Goal: Task Accomplishment & Management: Use online tool/utility

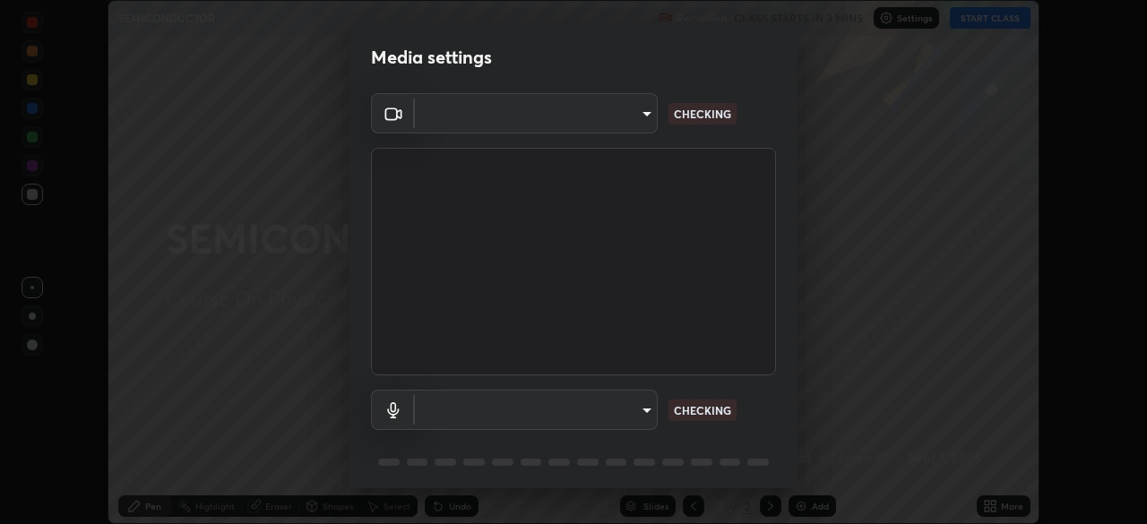
scroll to position [524, 1147]
type input "2e9b027d6a4255688e554df818383ce9ed5f881db366686a8468352ce6a31e43"
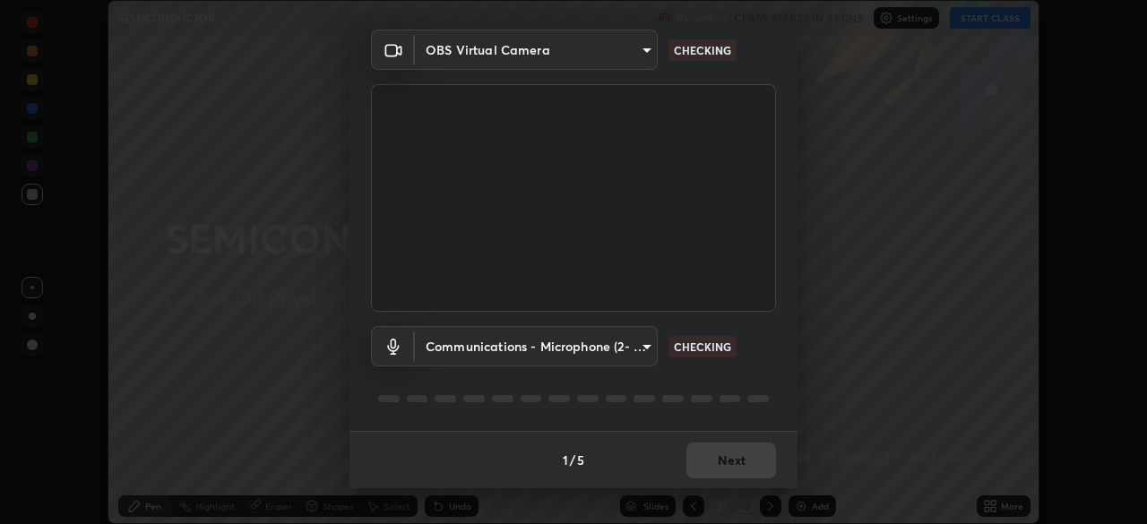
click at [597, 357] on body "Erase all SEMICONDUCTOR Recording CLASS STARTS IN 3 MINS Settings START CLASS S…" at bounding box center [573, 262] width 1147 height 524
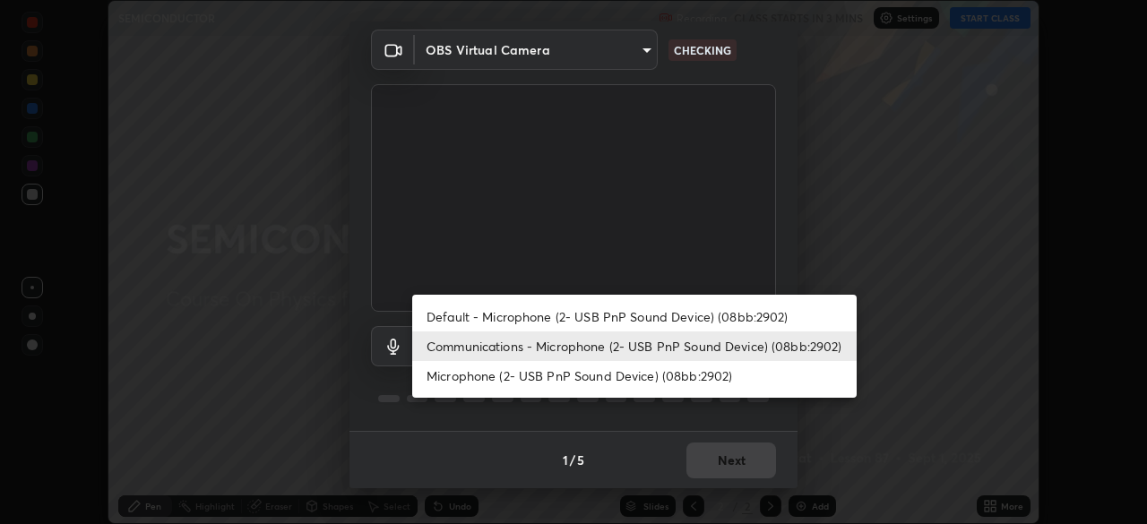
click at [588, 376] on li "Microphone (2- USB PnP Sound Device) (08bb:2902)" at bounding box center [634, 376] width 444 height 30
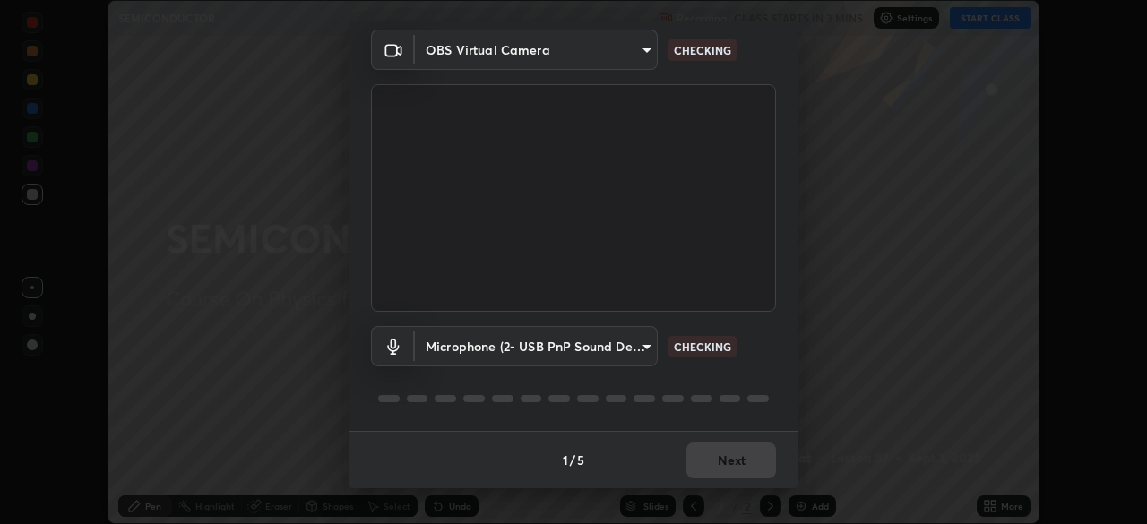
click at [589, 351] on body "Erase all SEMICONDUCTOR Recording CLASS STARTS IN 3 MINS Settings START CLASS S…" at bounding box center [573, 262] width 1147 height 524
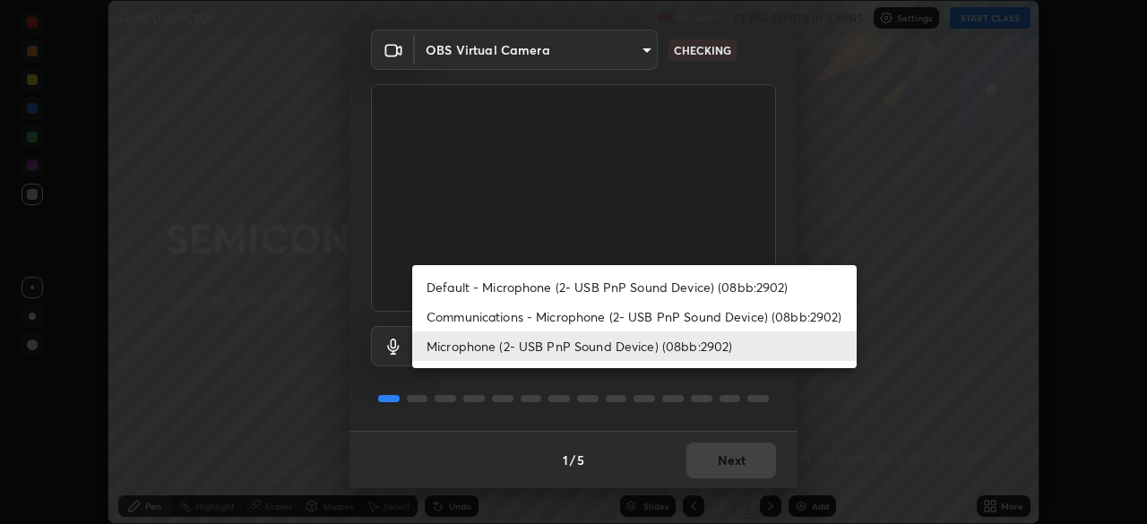
click at [609, 305] on li "Communications - Microphone (2- USB PnP Sound Device) (08bb:2902)" at bounding box center [634, 317] width 444 height 30
type input "communications"
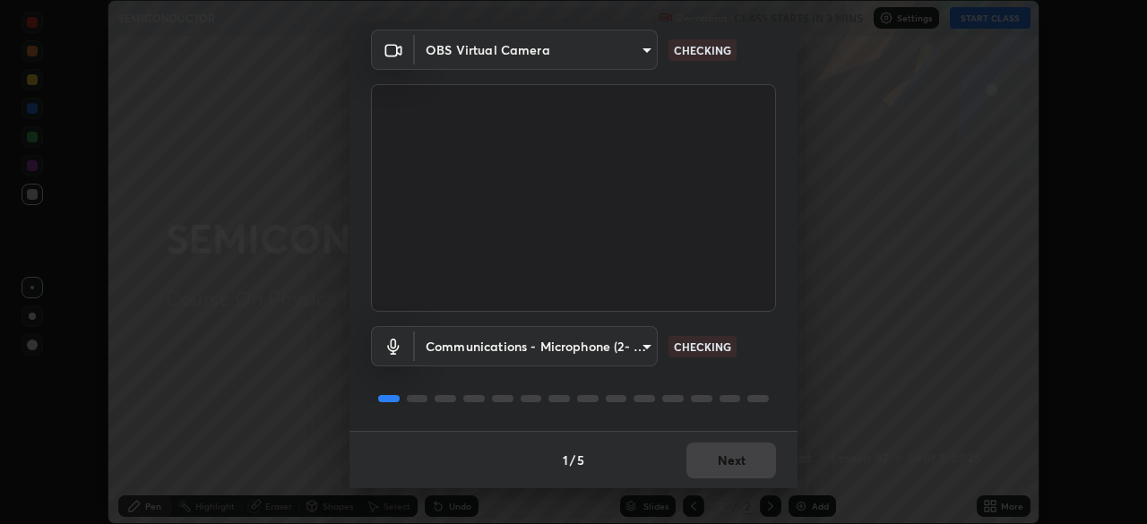
click at [606, 327] on body "Erase all SEMICONDUCTOR Recording CLASS STARTS IN 3 MINS Settings START CLASS S…" at bounding box center [573, 262] width 1147 height 524
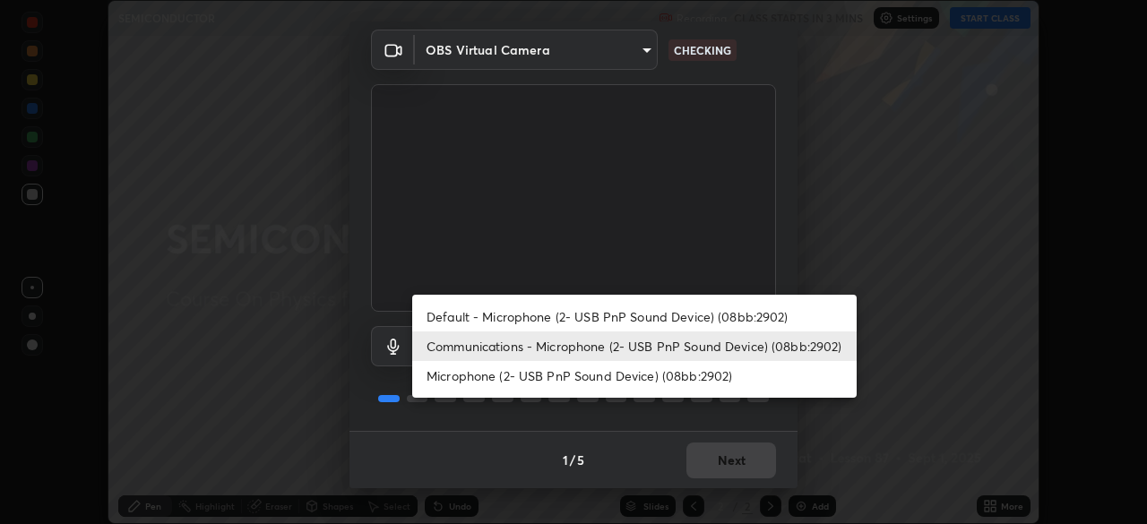
click at [598, 349] on li "Communications - Microphone (2- USB PnP Sound Device) (08bb:2902)" at bounding box center [634, 346] width 444 height 30
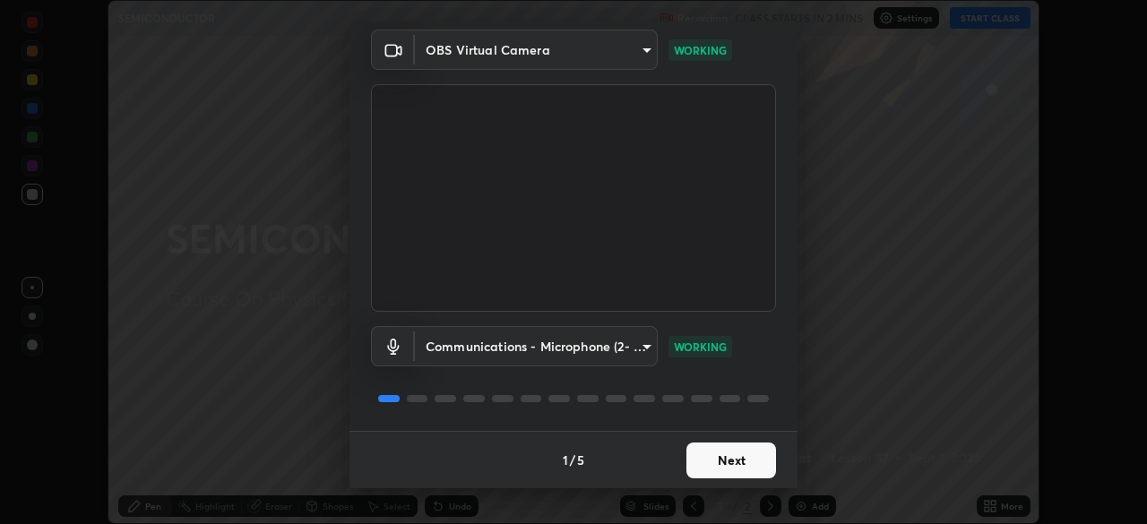
click at [735, 460] on button "Next" at bounding box center [731, 461] width 90 height 36
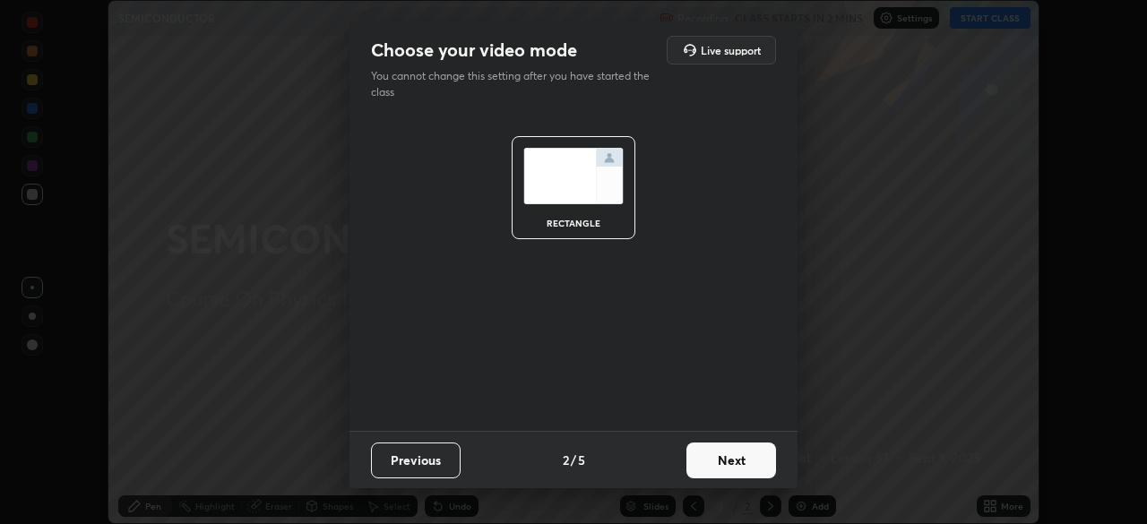
scroll to position [0, 0]
click at [737, 462] on button "Next" at bounding box center [731, 461] width 90 height 36
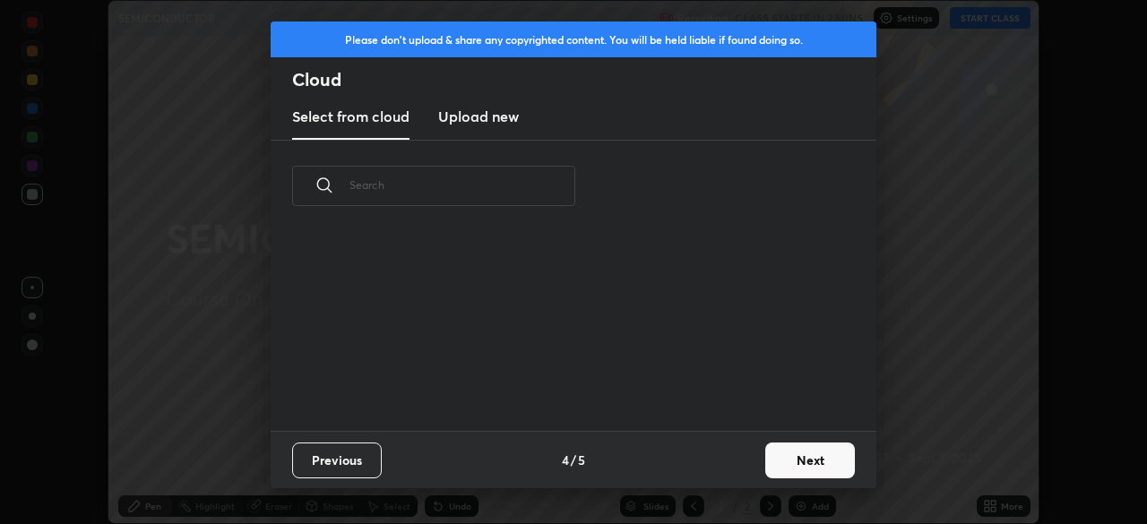
click at [790, 458] on button "Next" at bounding box center [810, 461] width 90 height 36
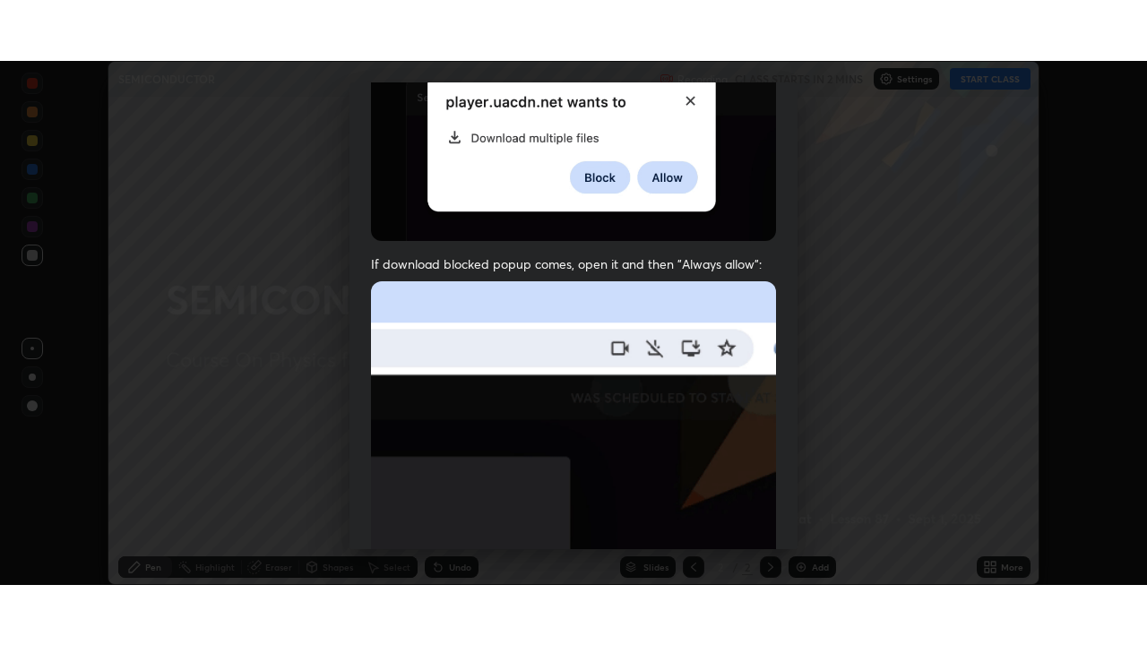
scroll to position [429, 0]
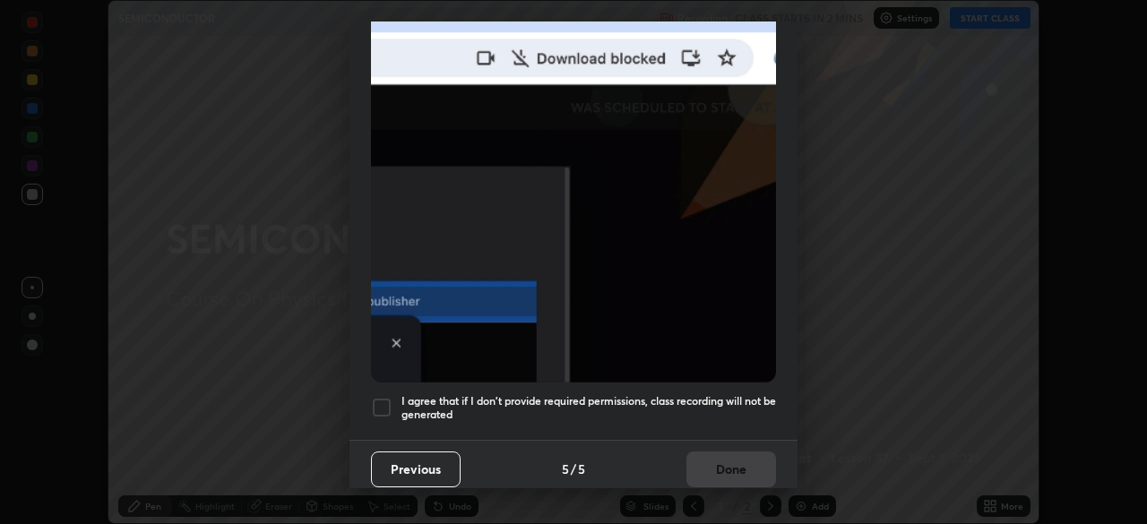
click at [638, 394] on h5 "I agree that if I don't provide required permissions, class recording will not …" at bounding box center [588, 408] width 374 height 28
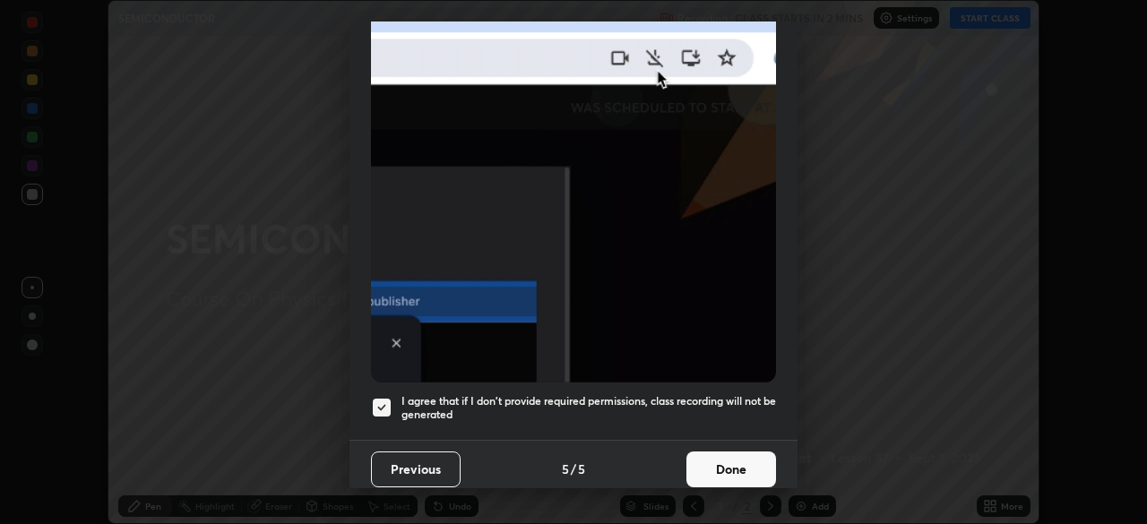
click at [737, 458] on button "Done" at bounding box center [731, 470] width 90 height 36
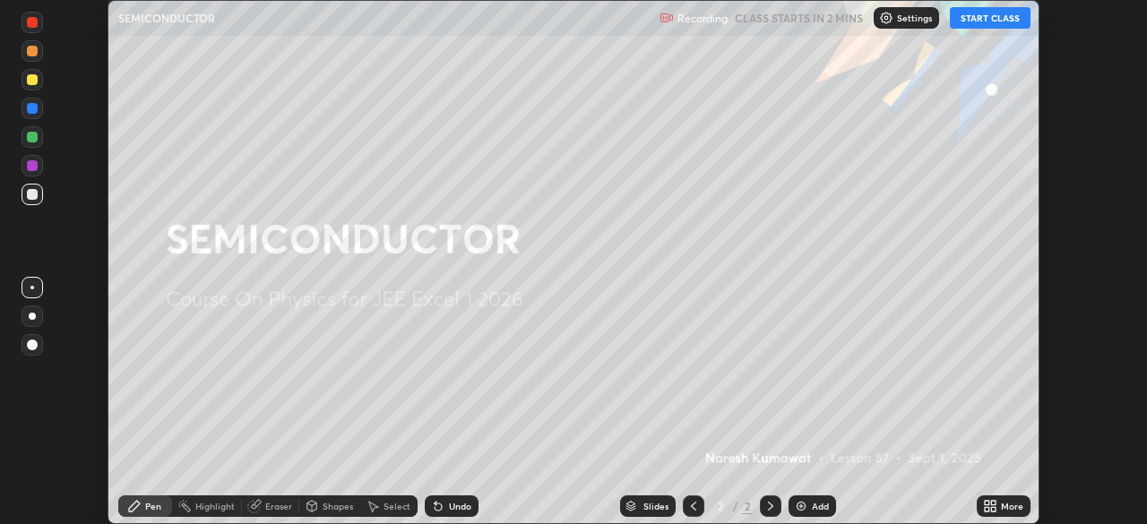
click at [812, 503] on div "Add" at bounding box center [820, 506] width 17 height 9
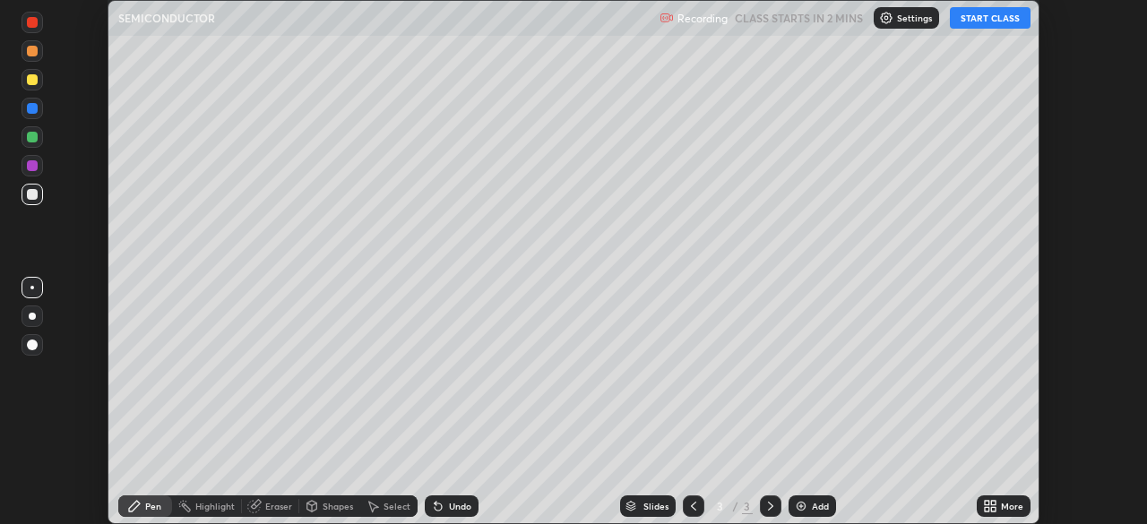
click at [976, 15] on button "START CLASS" at bounding box center [990, 18] width 81 height 22
click at [1009, 505] on div "More" at bounding box center [1012, 506] width 22 height 9
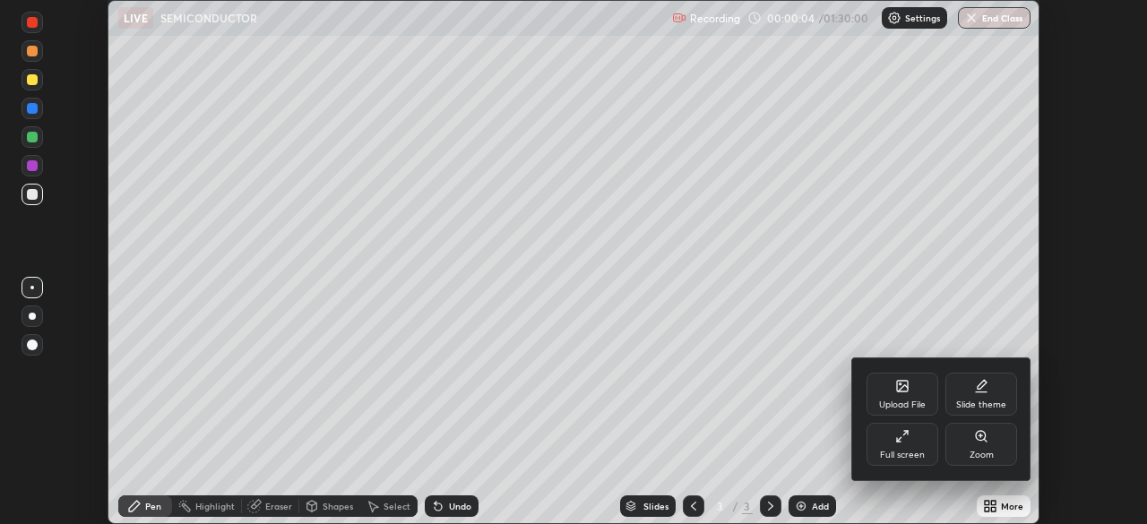
click at [908, 455] on div "Full screen" at bounding box center [902, 455] width 45 height 9
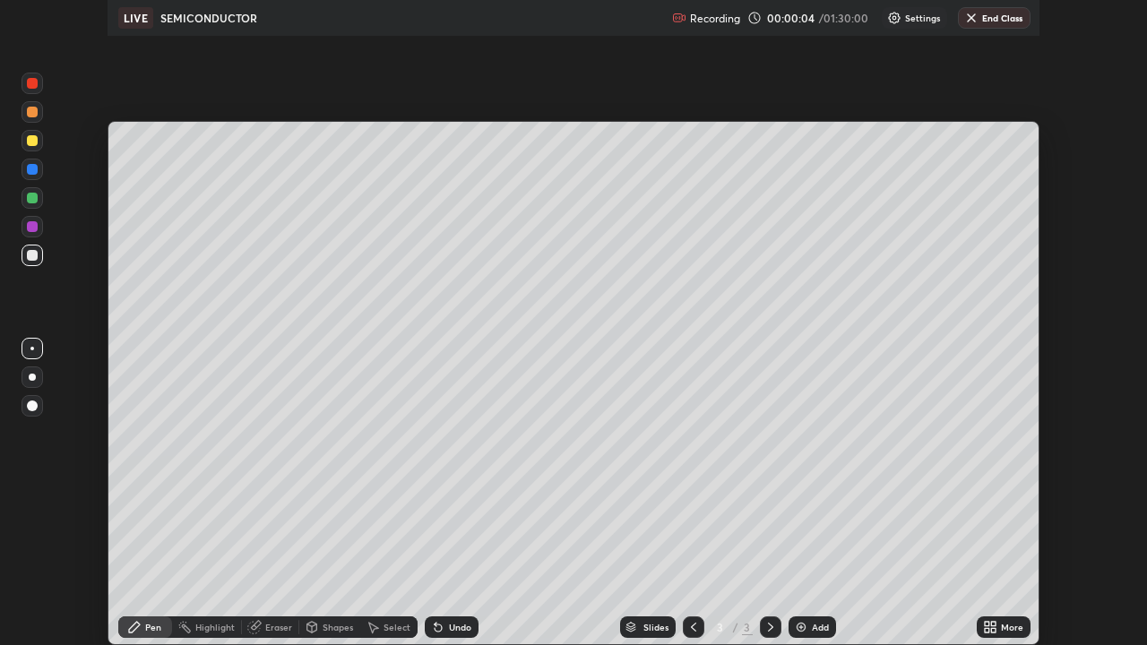
scroll to position [645, 1147]
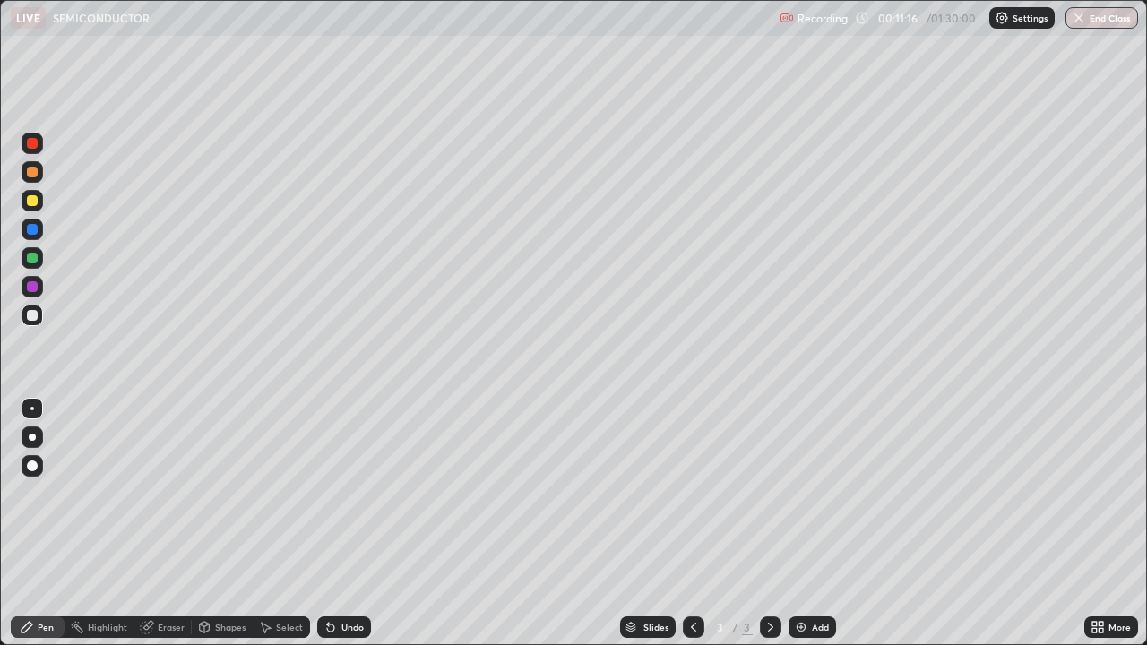
click at [348, 523] on div "Undo" at bounding box center [352, 627] width 22 height 9
click at [347, 523] on div "Undo" at bounding box center [352, 627] width 22 height 9
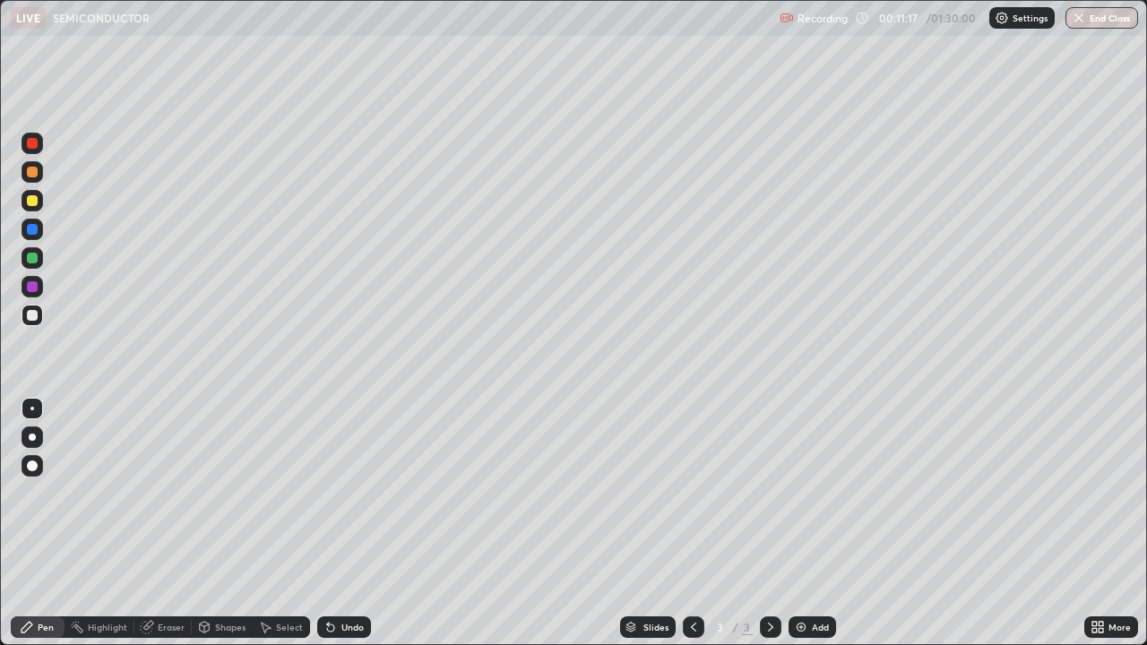
click at [344, 523] on div "Undo" at bounding box center [352, 627] width 22 height 9
click at [343, 523] on div "Undo" at bounding box center [352, 627] width 22 height 9
click at [341, 523] on div "Undo" at bounding box center [352, 627] width 22 height 9
click at [339, 523] on div "Undo" at bounding box center [344, 627] width 54 height 22
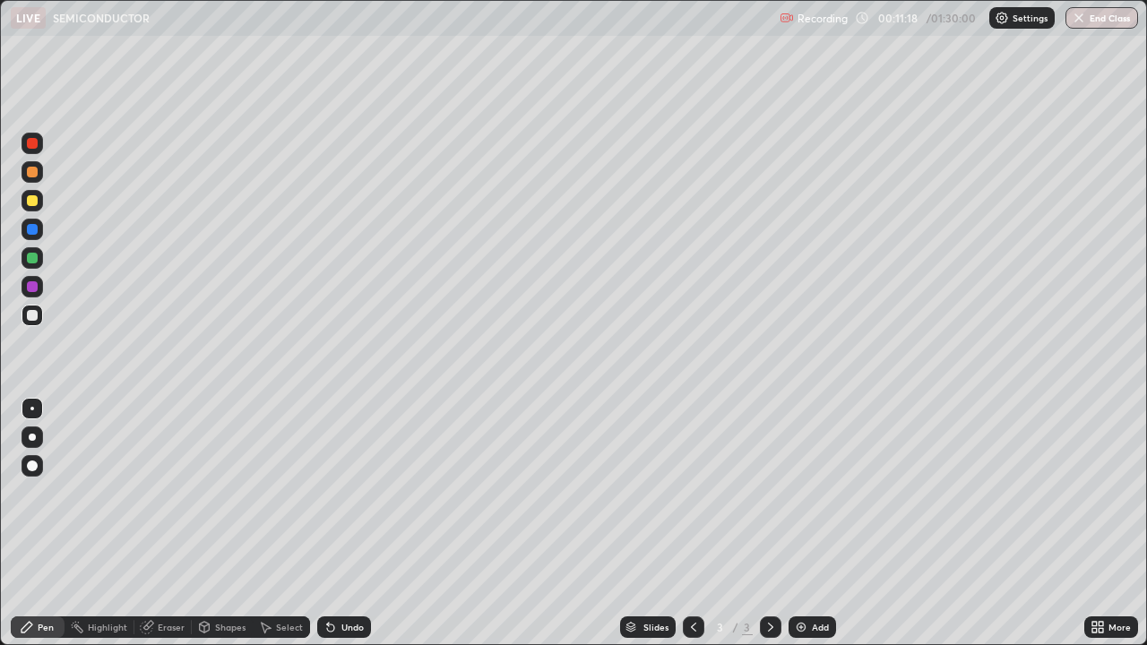
click at [341, 523] on div "Undo" at bounding box center [344, 627] width 54 height 22
click at [339, 523] on div "Undo" at bounding box center [344, 627] width 54 height 22
click at [340, 523] on div "Undo" at bounding box center [344, 627] width 54 height 22
click at [339, 523] on div "Undo" at bounding box center [344, 627] width 54 height 22
click at [340, 523] on div "Undo" at bounding box center [344, 627] width 54 height 22
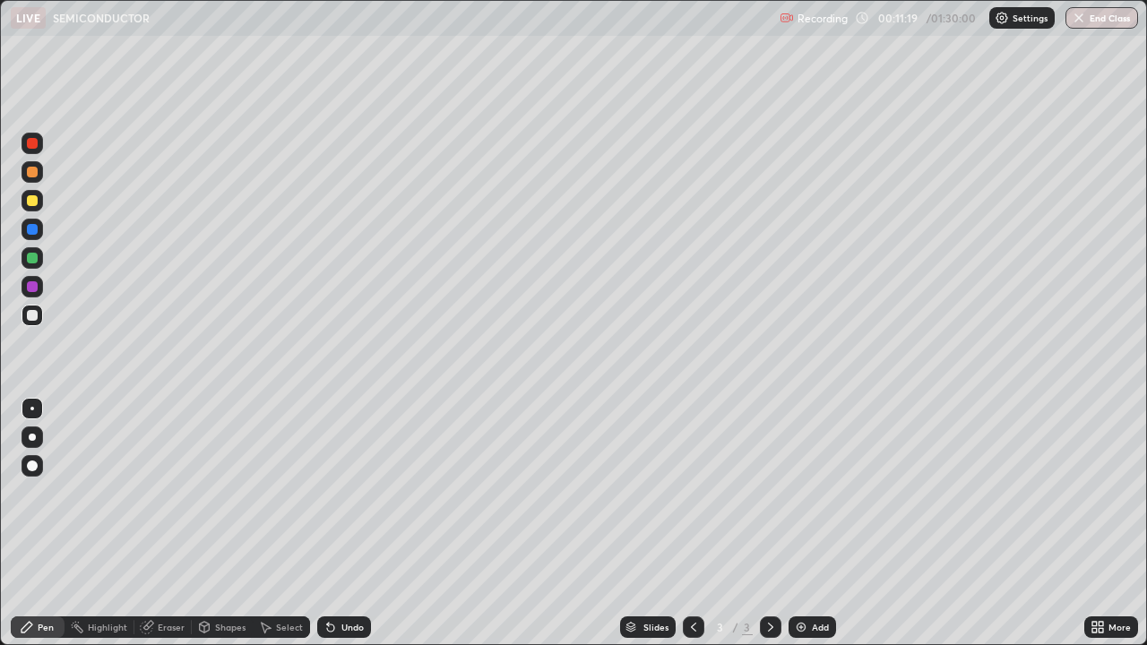
click at [343, 523] on div "Undo" at bounding box center [344, 627] width 54 height 22
click at [344, 523] on div "Undo" at bounding box center [344, 627] width 54 height 22
click at [343, 523] on div "Undo" at bounding box center [344, 627] width 54 height 22
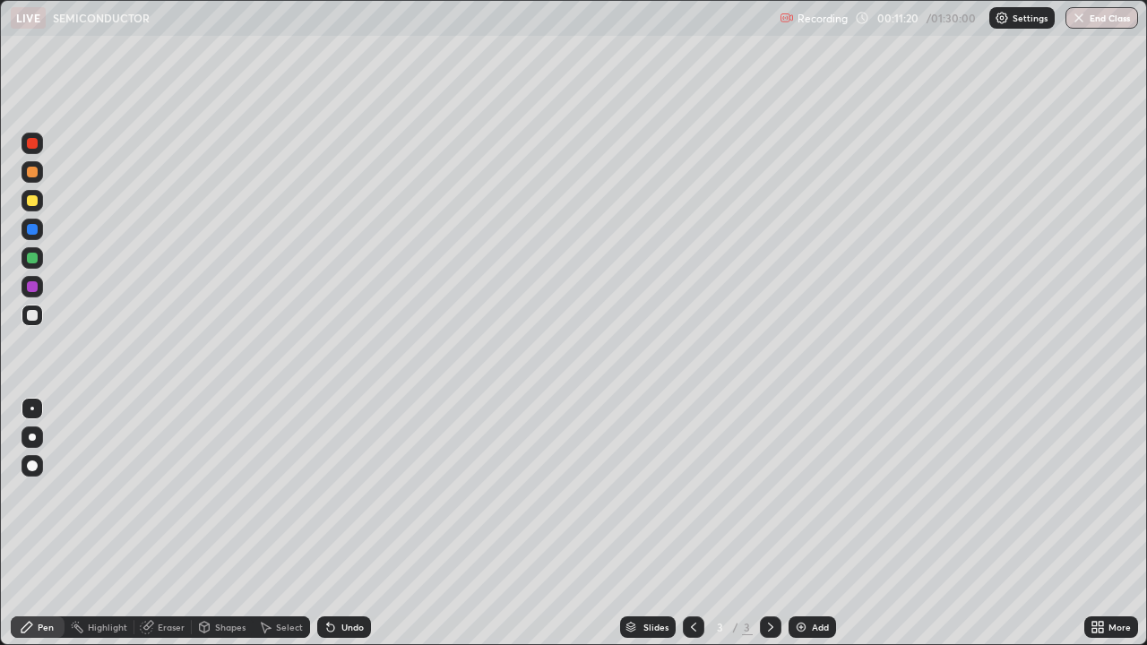
click at [343, 523] on div "Undo" at bounding box center [344, 627] width 54 height 22
click at [341, 523] on div "Undo" at bounding box center [344, 627] width 54 height 22
click at [340, 523] on div "Undo" at bounding box center [344, 627] width 54 height 22
click at [341, 523] on div "Undo" at bounding box center [344, 627] width 54 height 22
click at [345, 523] on div "Undo" at bounding box center [344, 627] width 54 height 22
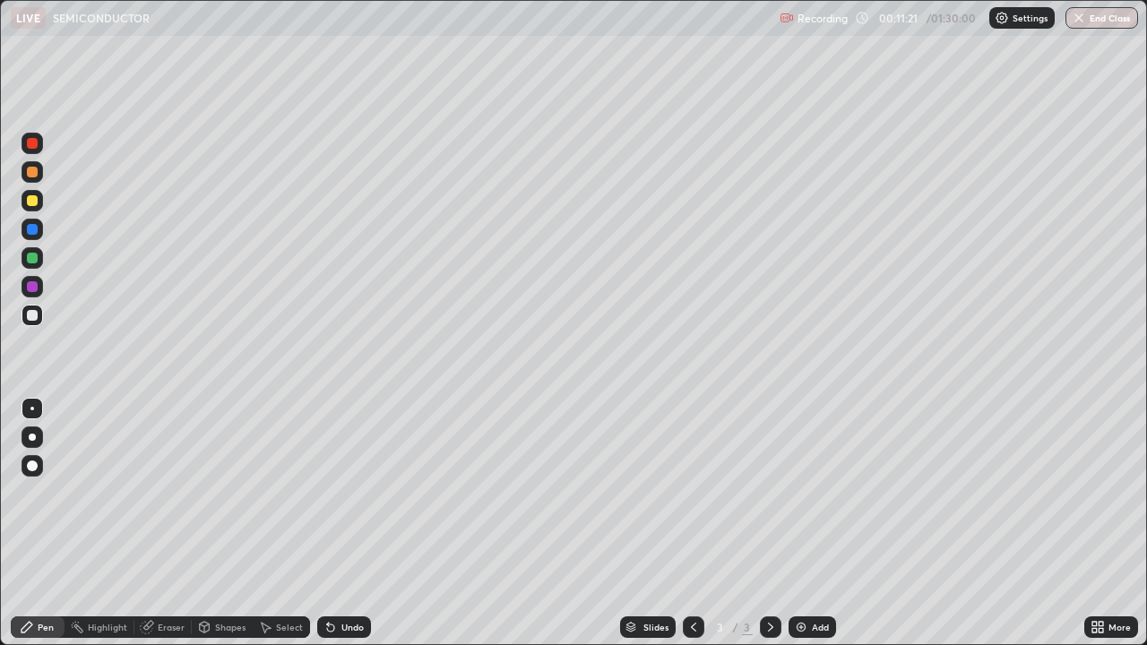
click at [343, 523] on div "Undo" at bounding box center [352, 627] width 22 height 9
click at [344, 523] on div "Undo" at bounding box center [344, 627] width 54 height 22
click at [343, 523] on div "Undo" at bounding box center [352, 627] width 22 height 9
click at [176, 523] on div "Eraser" at bounding box center [162, 627] width 57 height 22
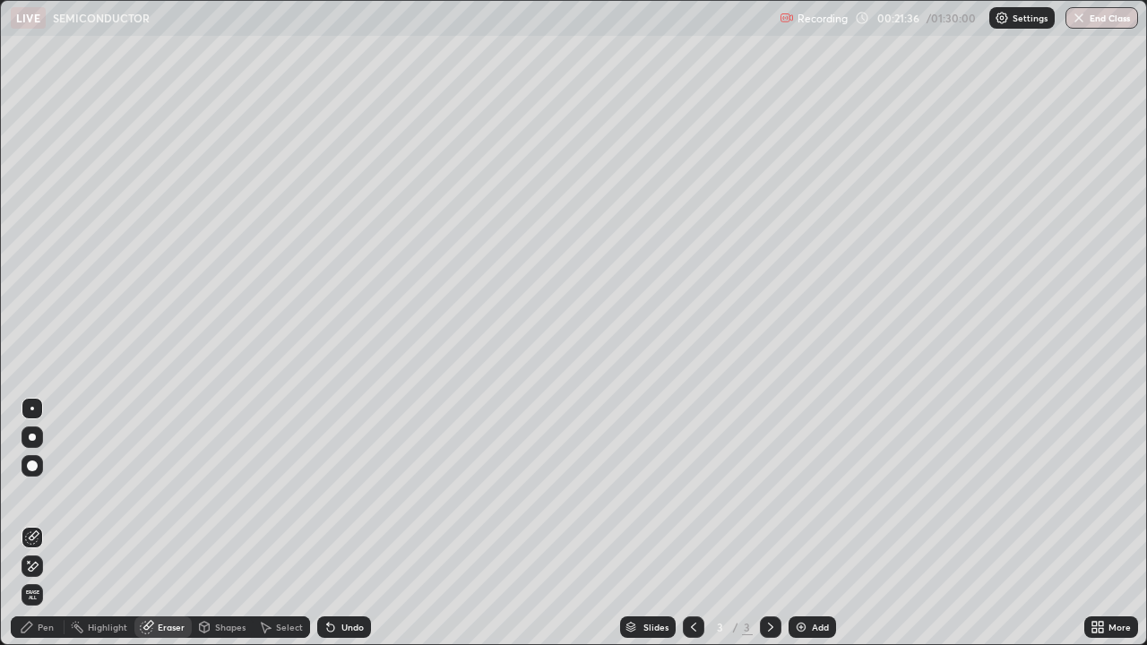
click at [72, 523] on circle at bounding box center [72, 625] width 2 height 2
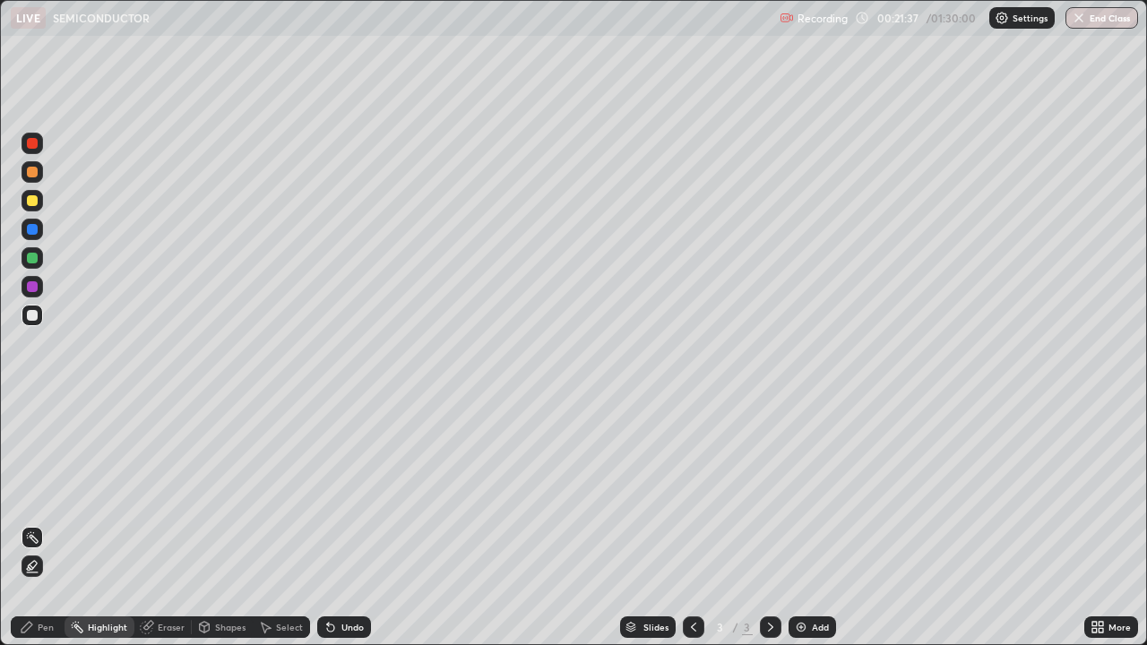
click at [55, 523] on div "Pen" at bounding box center [38, 627] width 54 height 22
click at [348, 523] on div "Undo" at bounding box center [352, 627] width 22 height 9
click at [170, 523] on div "Eraser" at bounding box center [171, 627] width 27 height 9
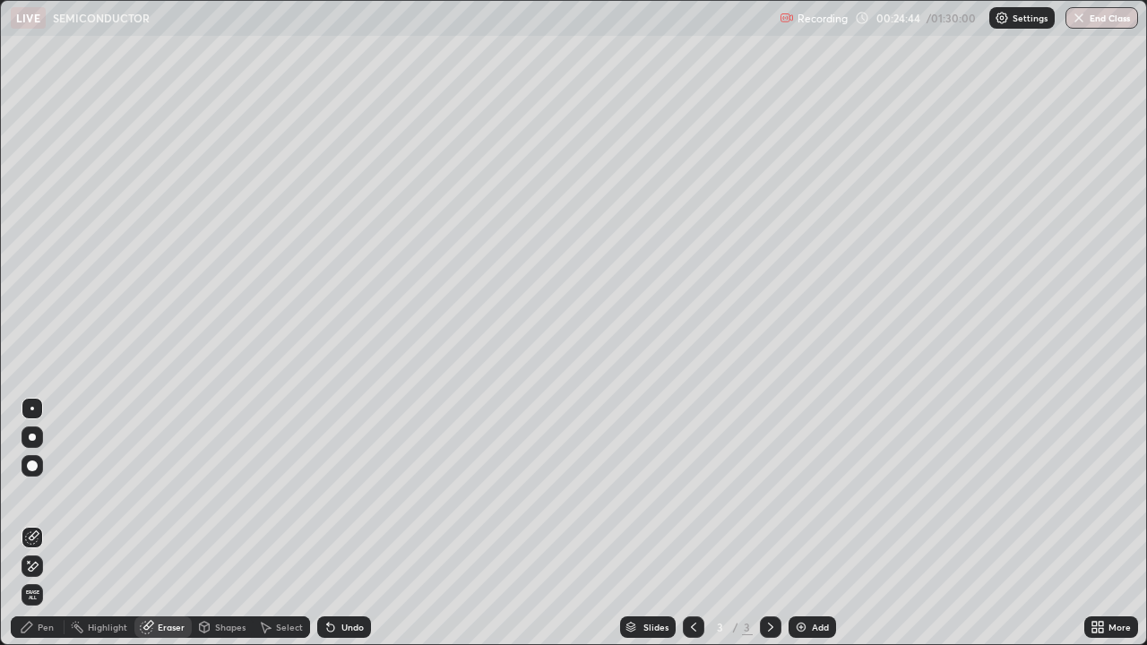
click at [33, 523] on icon at bounding box center [32, 566] width 14 height 15
click at [50, 523] on div "Pen" at bounding box center [46, 627] width 16 height 9
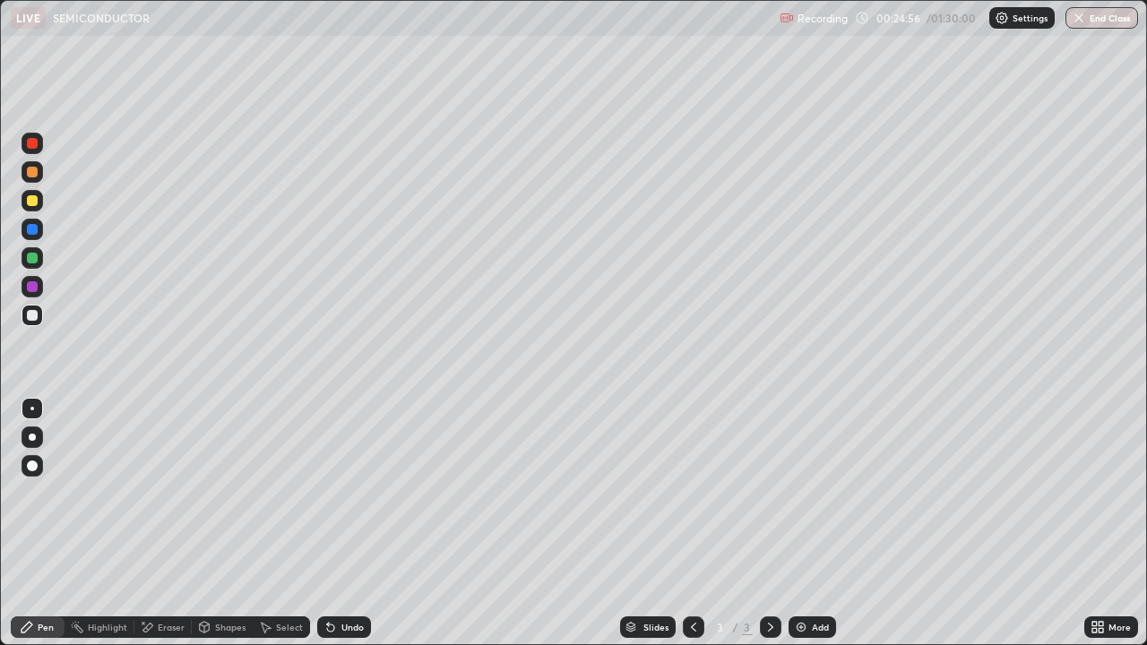
click at [347, 523] on div "Undo" at bounding box center [352, 627] width 22 height 9
click at [351, 523] on div "Undo" at bounding box center [352, 627] width 22 height 9
click at [356, 523] on div "Undo" at bounding box center [352, 627] width 22 height 9
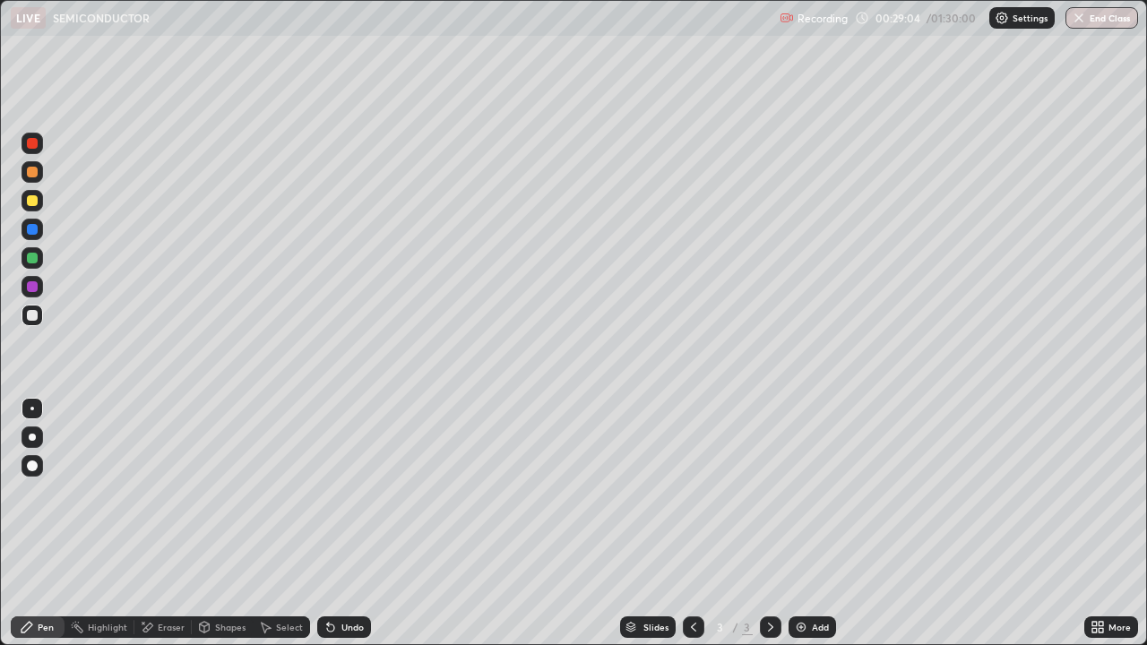
click at [349, 523] on div "Undo" at bounding box center [352, 627] width 22 height 9
click at [332, 523] on icon at bounding box center [330, 627] width 14 height 14
click at [349, 523] on div "Undo" at bounding box center [352, 627] width 22 height 9
click at [167, 523] on div "Eraser" at bounding box center [171, 627] width 27 height 9
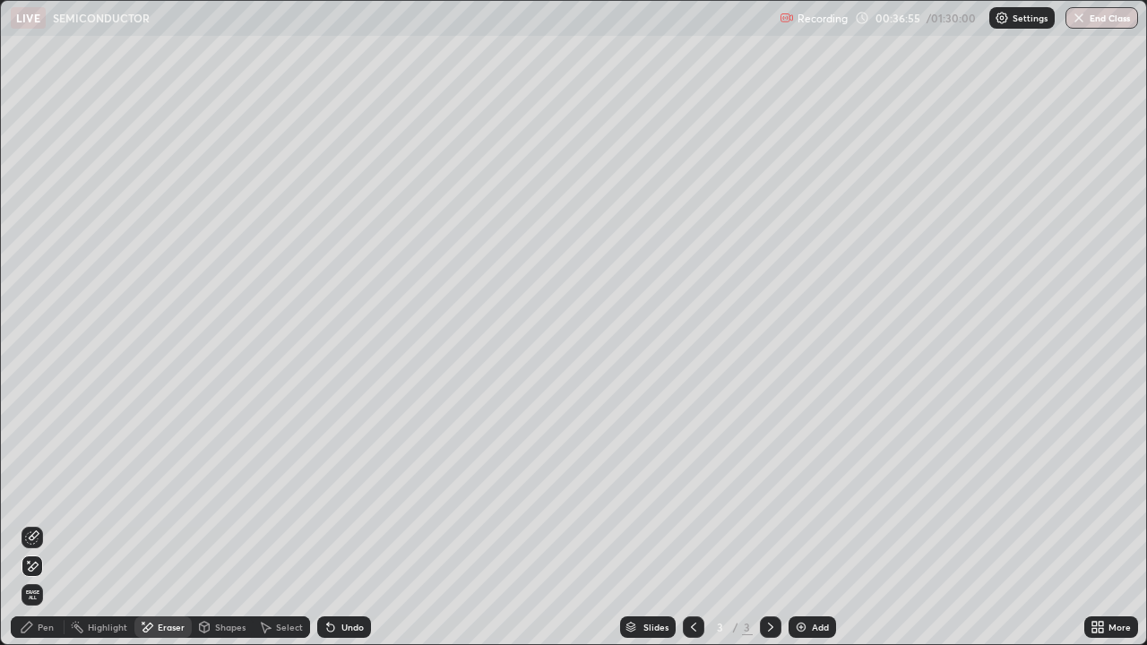
click at [31, 523] on span "Erase all" at bounding box center [32, 594] width 20 height 11
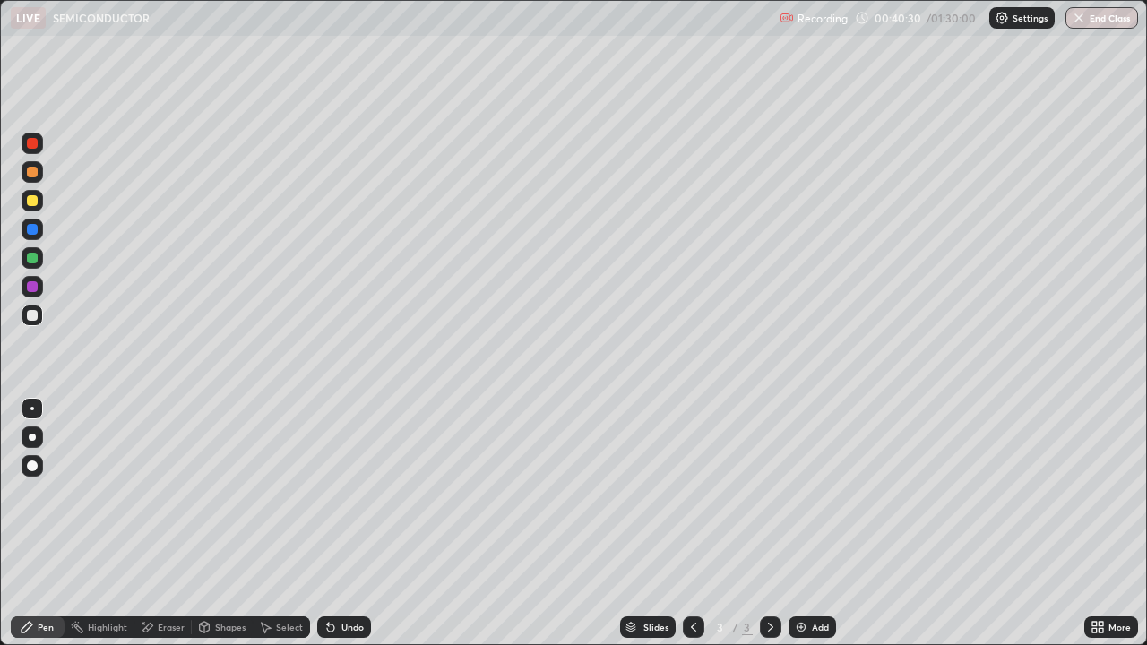
click at [812, 523] on div "Add" at bounding box center [820, 627] width 17 height 9
click at [326, 523] on div "Undo" at bounding box center [344, 627] width 54 height 22
click at [174, 523] on div "Eraser" at bounding box center [162, 627] width 57 height 22
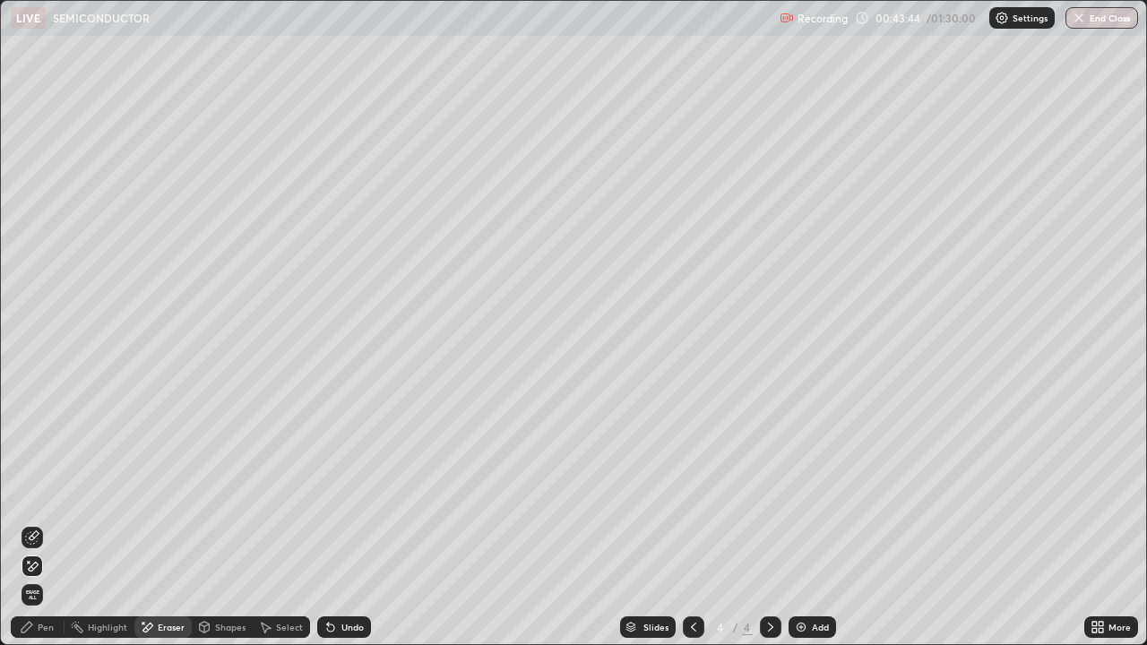
click at [32, 523] on span "Erase all" at bounding box center [32, 594] width 20 height 11
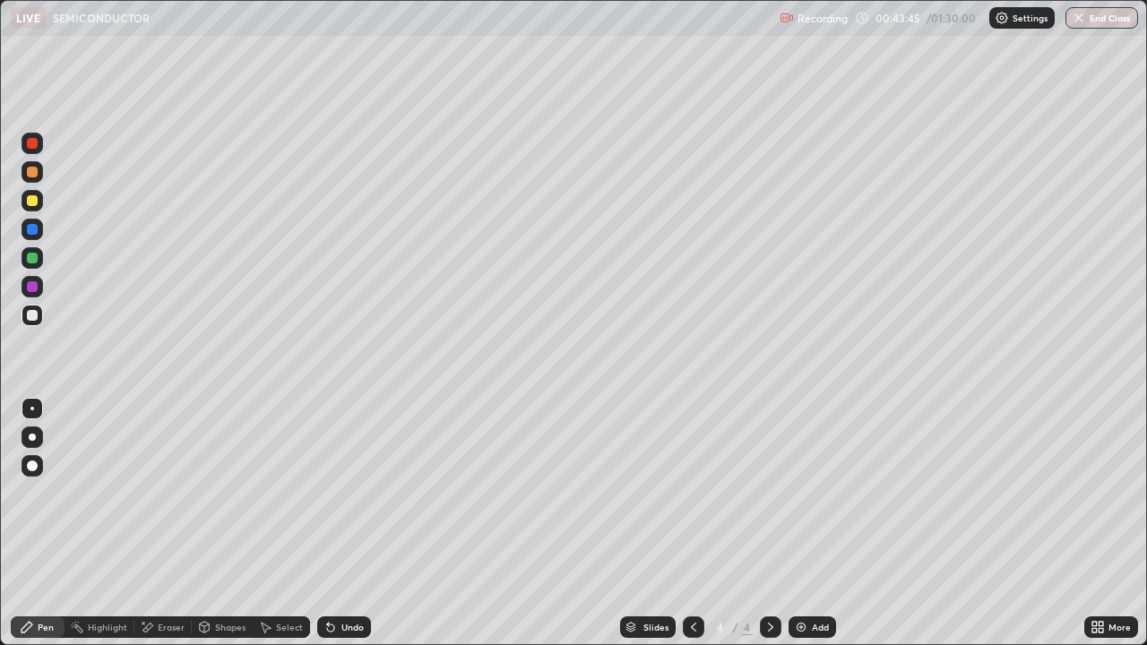
click at [689, 523] on icon at bounding box center [693, 627] width 14 height 14
click at [168, 523] on div "Eraser" at bounding box center [171, 627] width 27 height 9
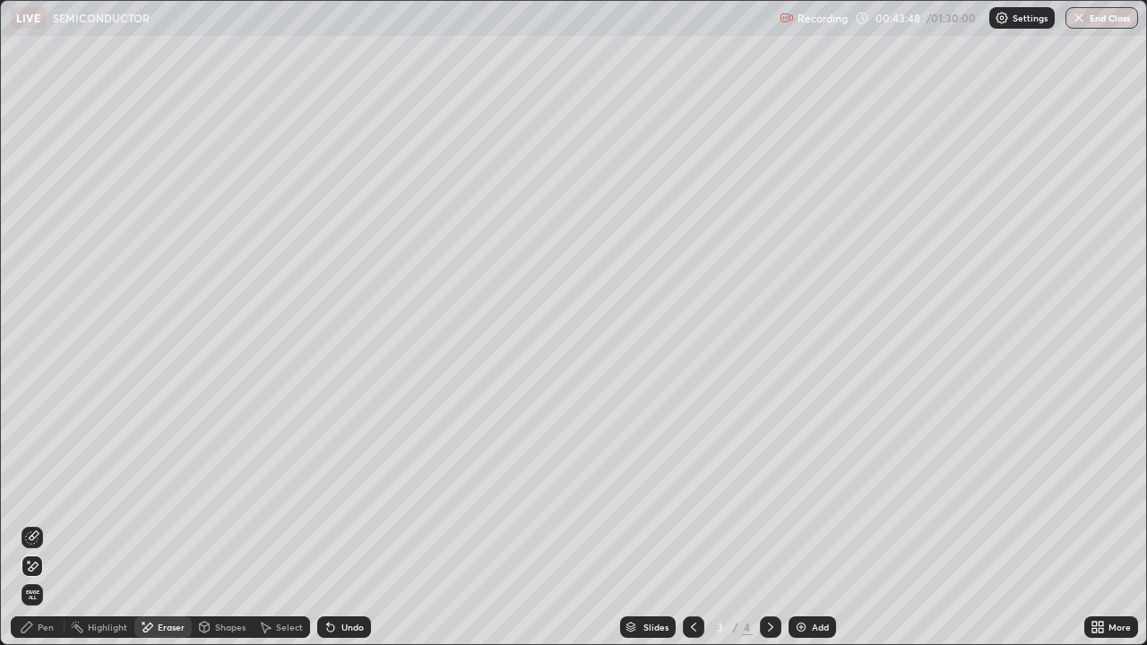
click at [30, 523] on span "Erase all" at bounding box center [32, 594] width 20 height 11
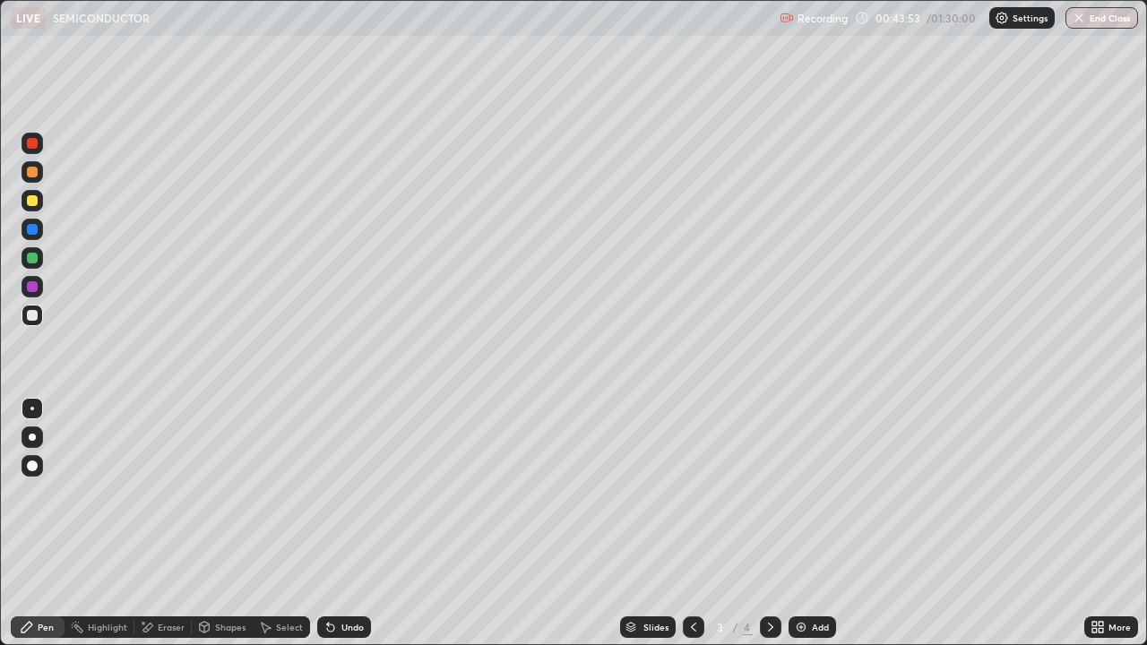
click at [317, 523] on div "Undo" at bounding box center [344, 627] width 54 height 22
